Goal: Information Seeking & Learning: Learn about a topic

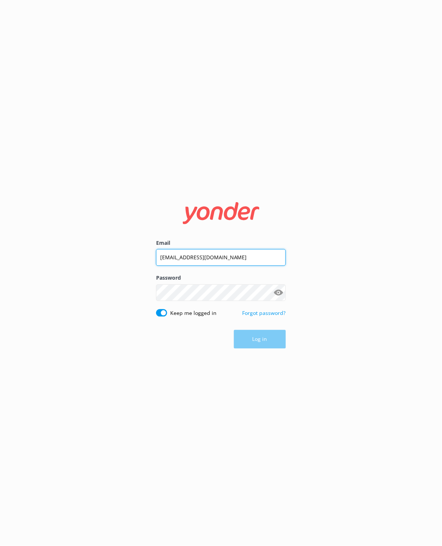
type input "[EMAIL_ADDRESS][DOMAIN_NAME]"
click at [266, 342] on button "Log in" at bounding box center [260, 339] width 52 height 19
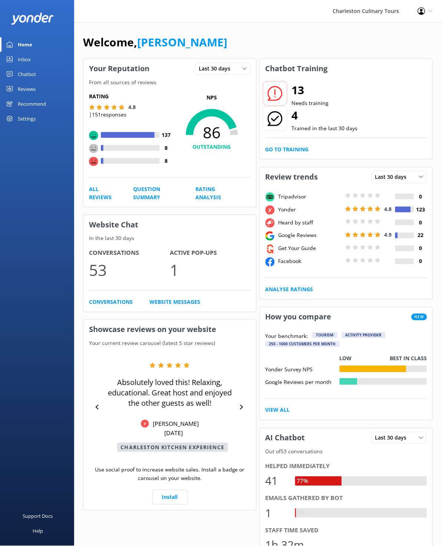
click at [32, 89] on div "Reviews" at bounding box center [27, 89] width 18 height 15
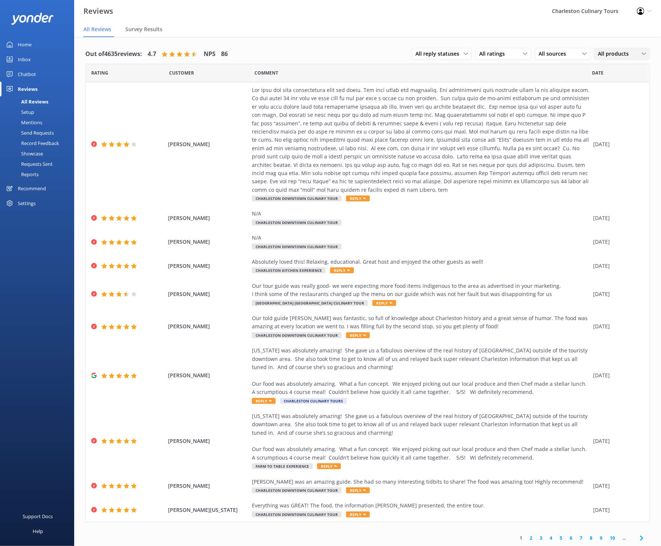
click at [442, 55] on span "All products" at bounding box center [615, 54] width 35 height 8
click at [442, 163] on div "Dessert with Death" at bounding box center [619, 166] width 42 height 7
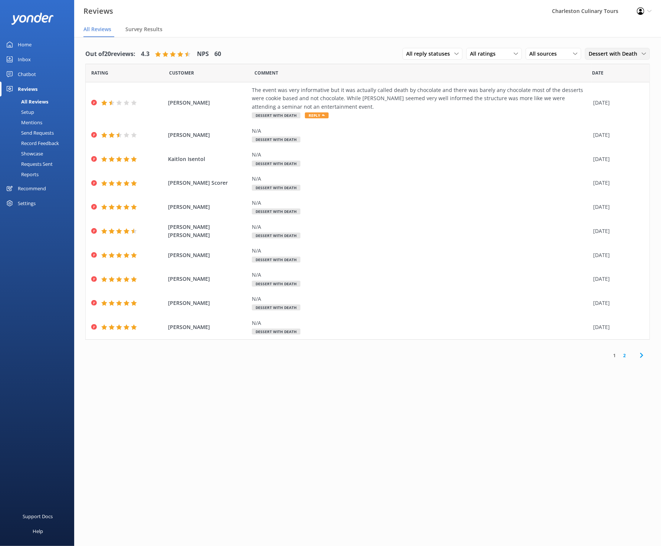
click at [442, 55] on span "Dessert with Death" at bounding box center [615, 54] width 53 height 8
click at [442, 66] on link "All products" at bounding box center [618, 69] width 66 height 15
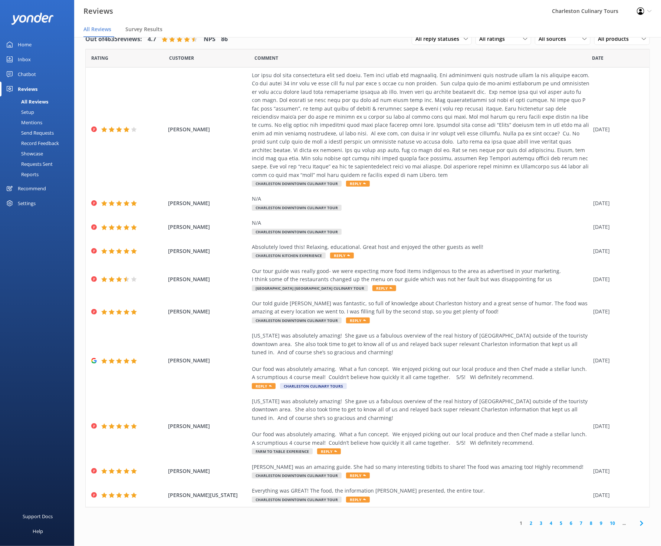
scroll to position [15, 0]
click at [442, 520] on link "8" at bounding box center [591, 523] width 10 height 7
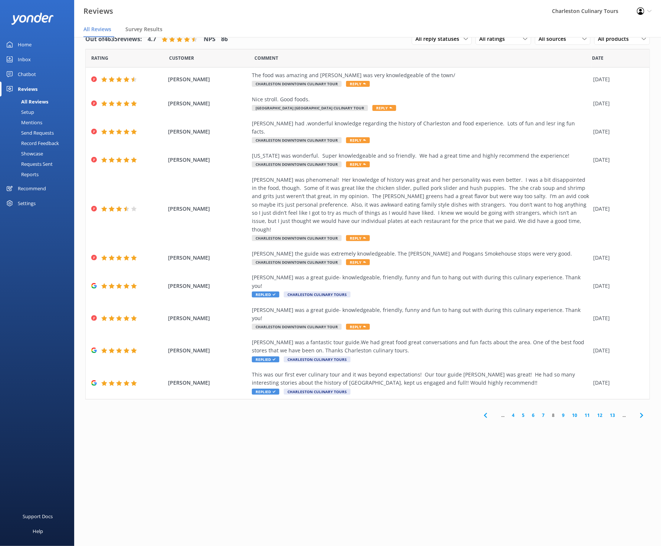
click at [442, 412] on link "13" at bounding box center [612, 415] width 13 height 7
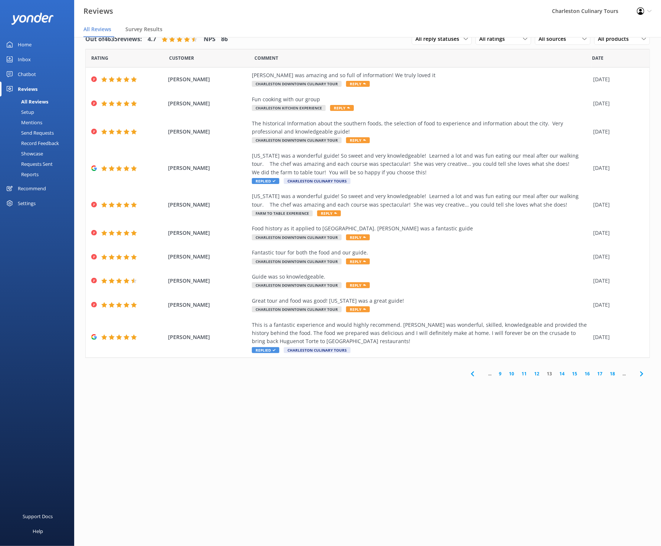
click at [442, 374] on link "18" at bounding box center [612, 373] width 13 height 7
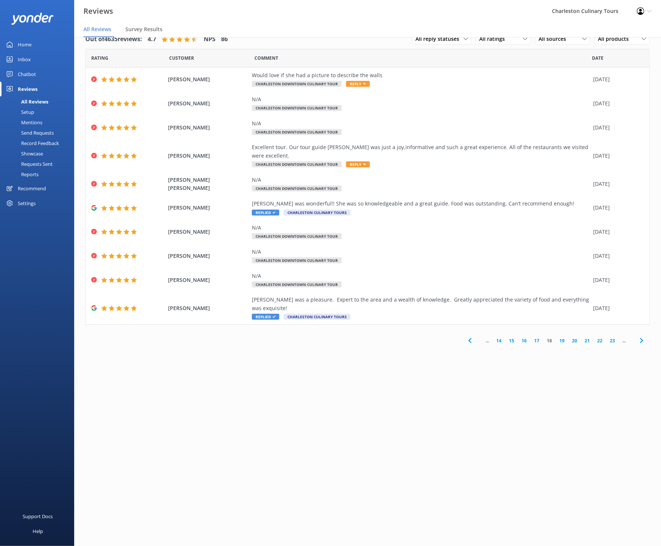
click at [442, 337] on link "17" at bounding box center [536, 340] width 13 height 7
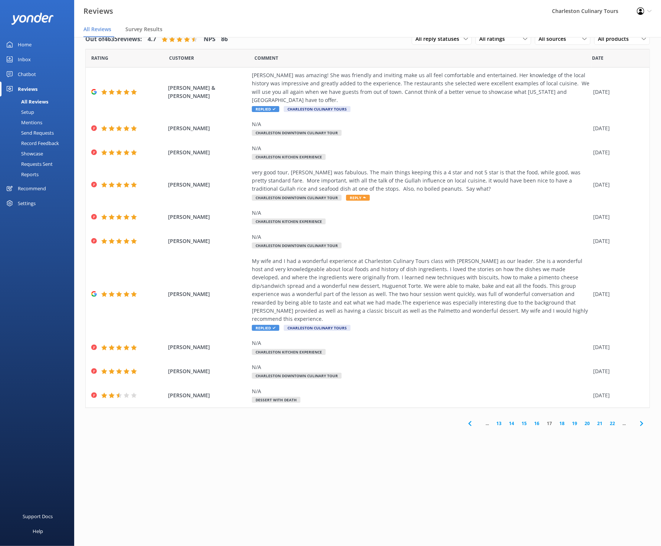
click at [442, 420] on link "16" at bounding box center [536, 423] width 13 height 7
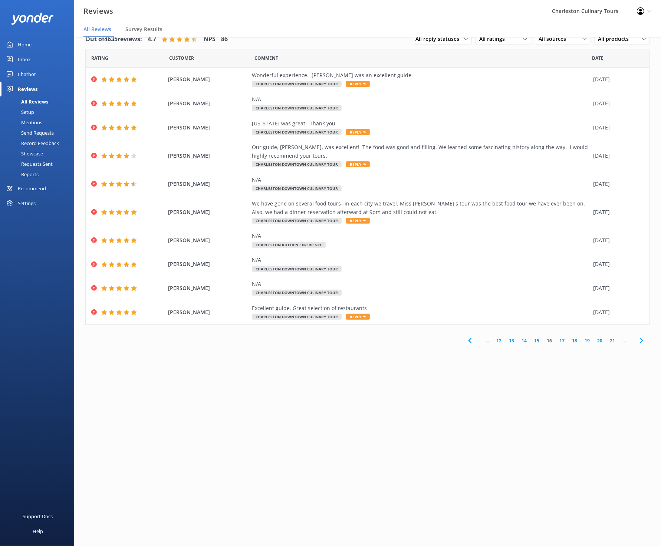
click at [442, 340] on link "15" at bounding box center [536, 340] width 13 height 7
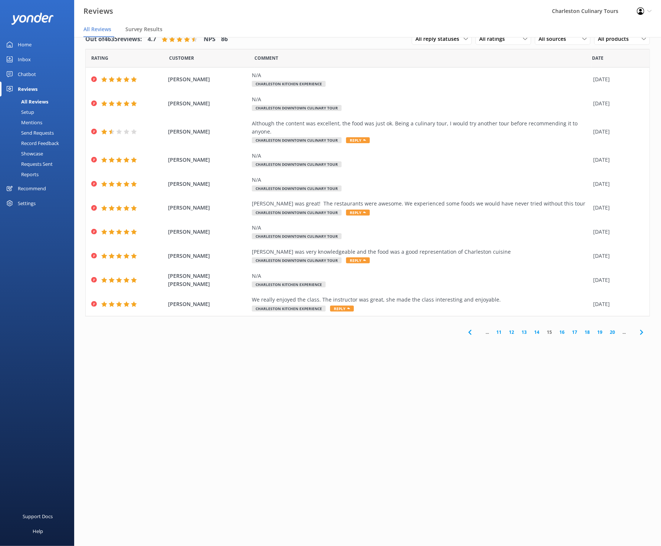
click at [442, 329] on link "14" at bounding box center [536, 332] width 13 height 7
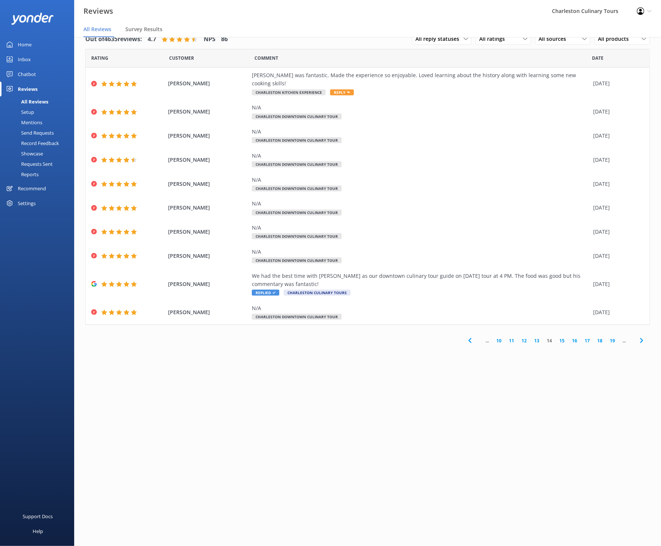
scroll to position [10, 0]
click at [442, 337] on link "13" at bounding box center [536, 340] width 13 height 7
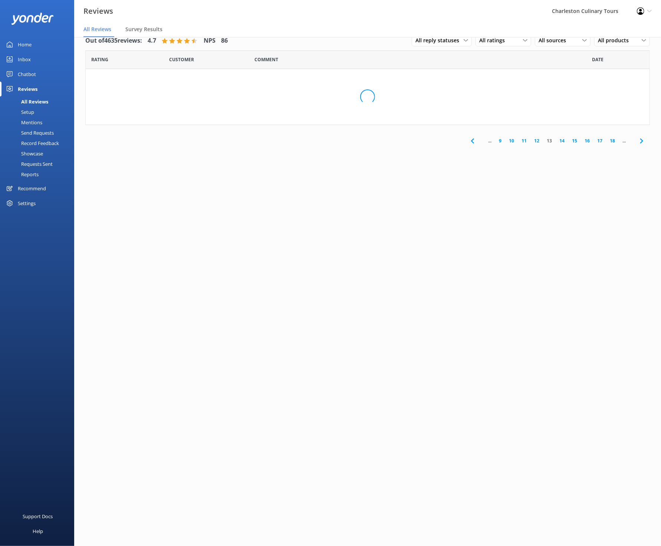
scroll to position [11, 0]
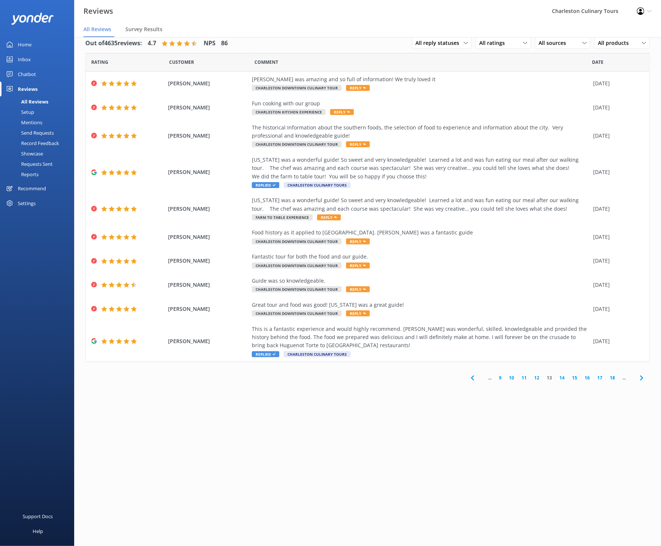
click at [442, 379] on link "12" at bounding box center [536, 377] width 13 height 7
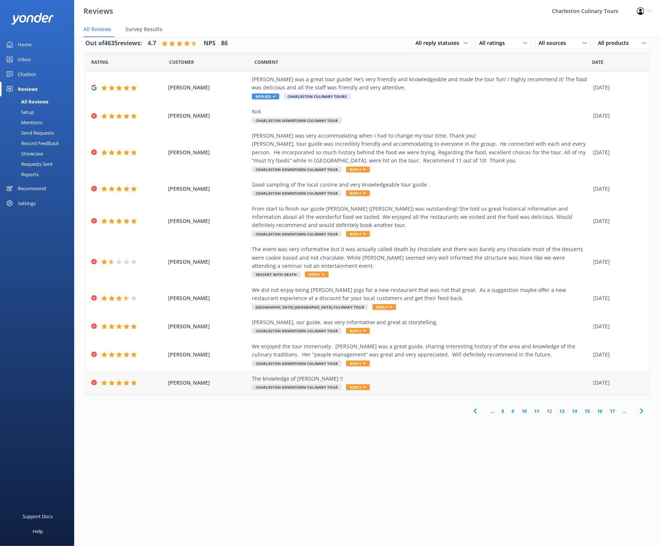
scroll to position [4, 0]
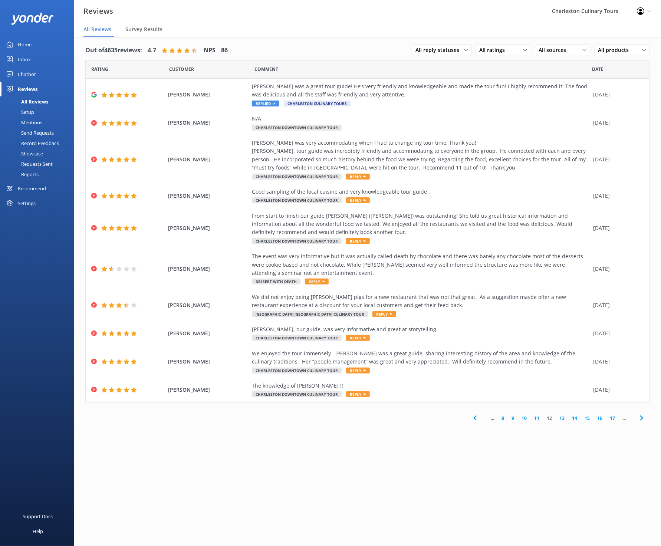
click at [442, 417] on link "11" at bounding box center [536, 418] width 13 height 7
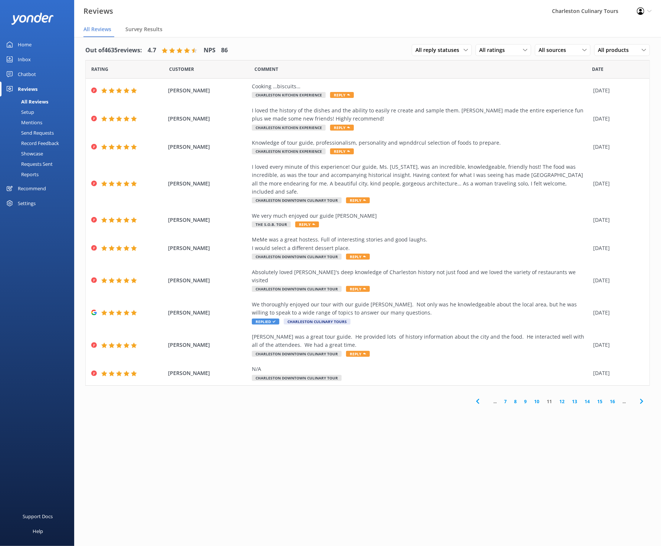
click at [442, 398] on link "10" at bounding box center [536, 401] width 13 height 7
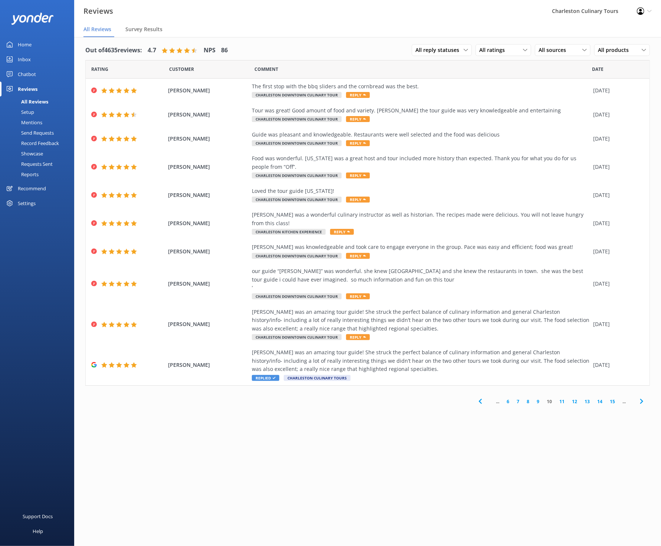
click at [442, 398] on link "9" at bounding box center [538, 401] width 10 height 7
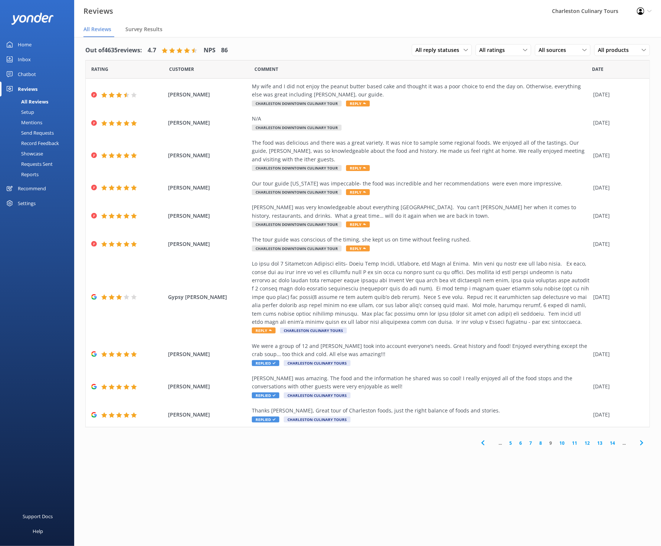
click at [442, 443] on link "8" at bounding box center [541, 443] width 10 height 7
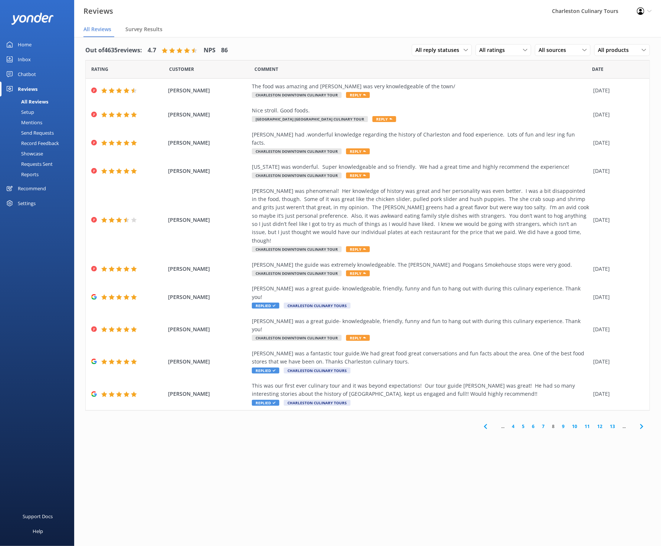
click at [442, 423] on link "7" at bounding box center [543, 426] width 10 height 7
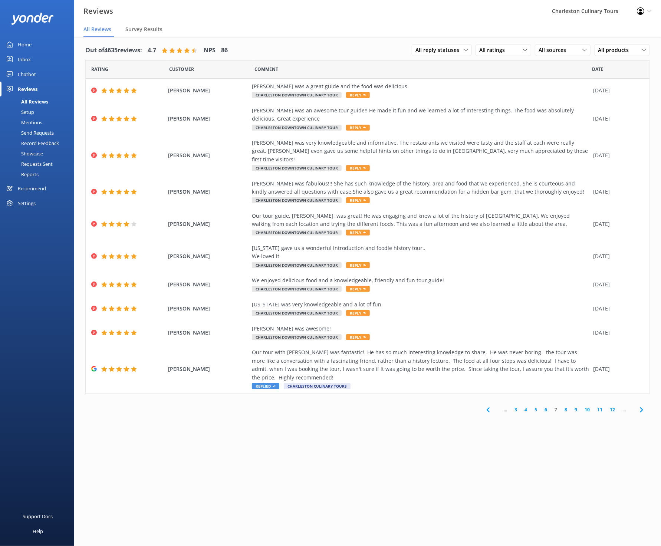
click at [442, 406] on link "6" at bounding box center [546, 409] width 10 height 7
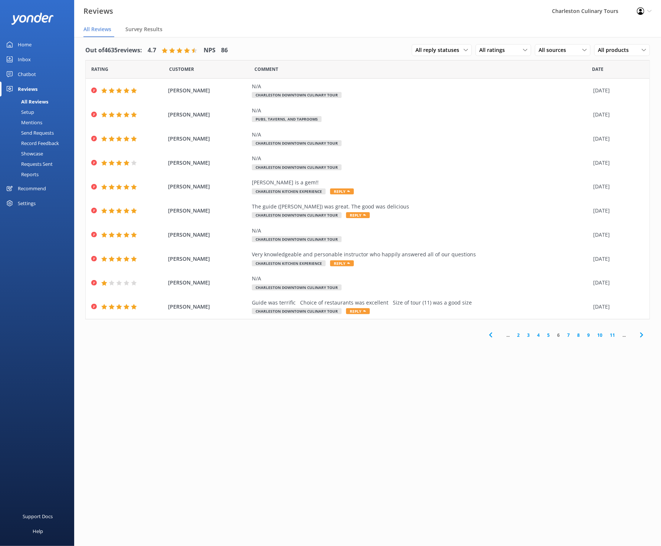
click at [442, 335] on link "5" at bounding box center [548, 335] width 10 height 7
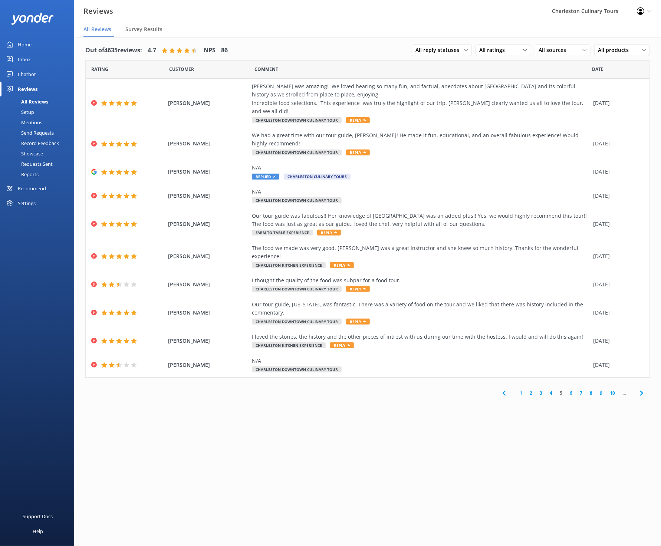
click at [442, 389] on link "4" at bounding box center [551, 392] width 10 height 7
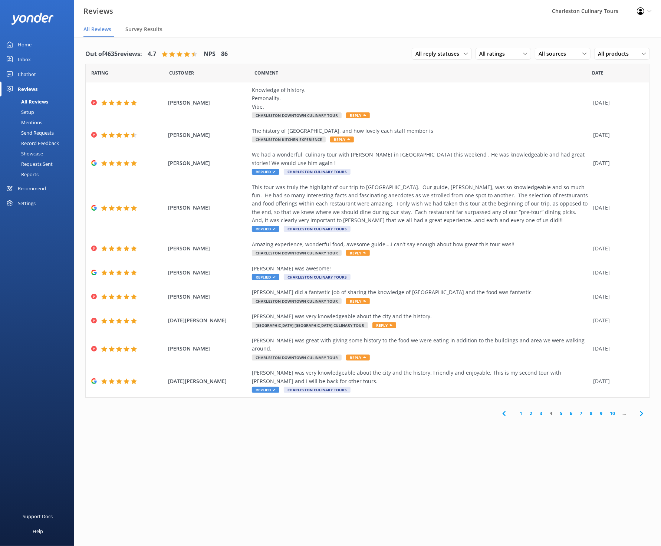
click at [442, 410] on link "3" at bounding box center [541, 413] width 10 height 7
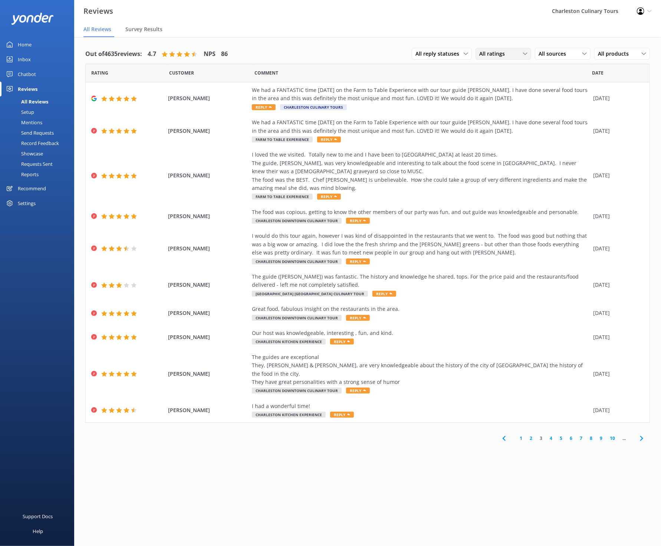
click at [442, 55] on span "All ratings" at bounding box center [494, 54] width 30 height 8
click at [442, 54] on span "All sources" at bounding box center [555, 54] width 32 height 8
click at [442, 159] on div "Google reviews" at bounding box center [567, 158] width 43 height 7
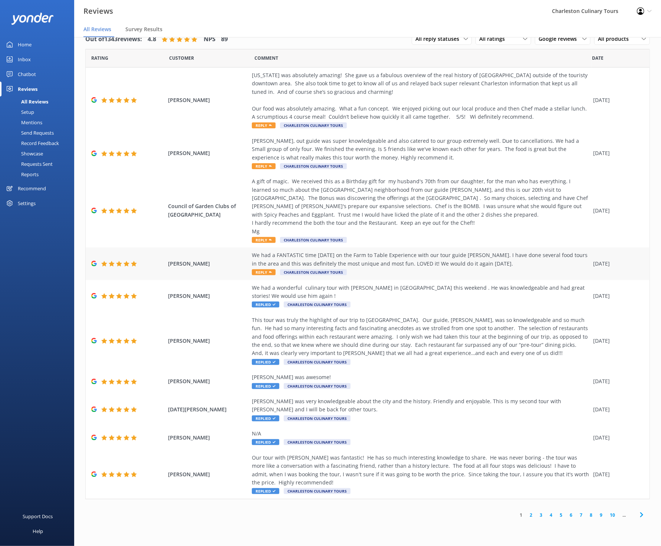
scroll to position [15, 0]
click at [442, 513] on link "2" at bounding box center [531, 514] width 10 height 7
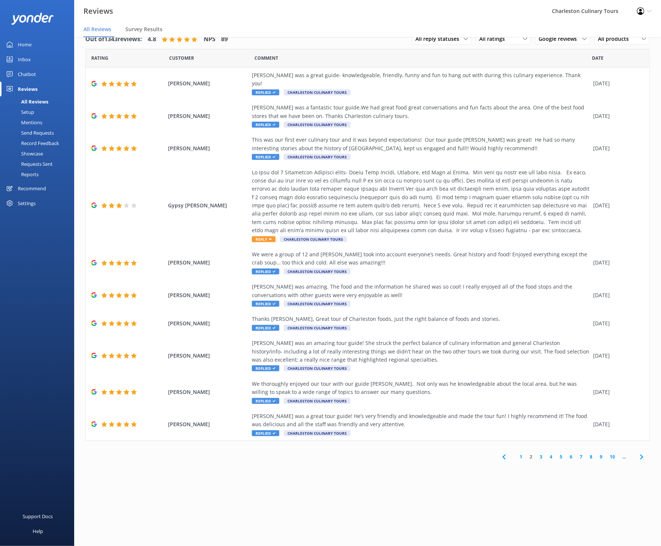
click at [442, 453] on link "3" at bounding box center [541, 456] width 10 height 7
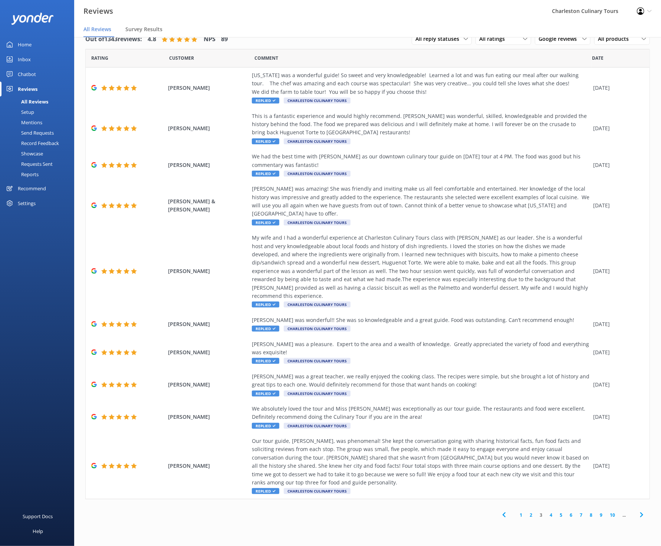
click at [442, 511] on link "2" at bounding box center [531, 514] width 10 height 7
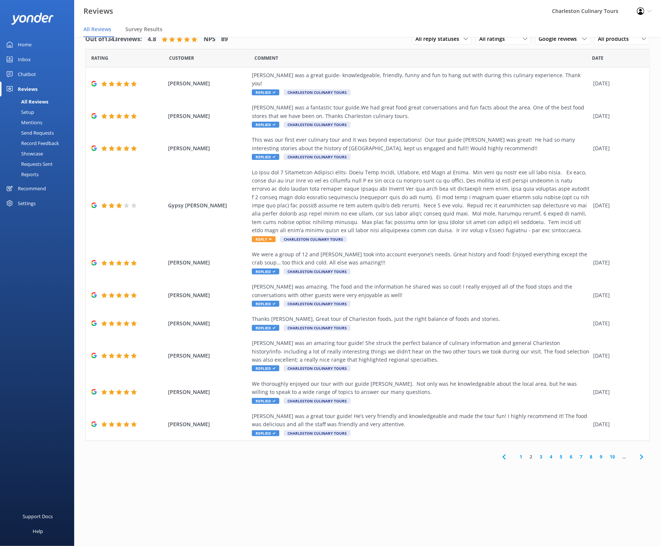
click at [442, 453] on link "1" at bounding box center [521, 456] width 10 height 7
